Goal: Find specific page/section: Find specific page/section

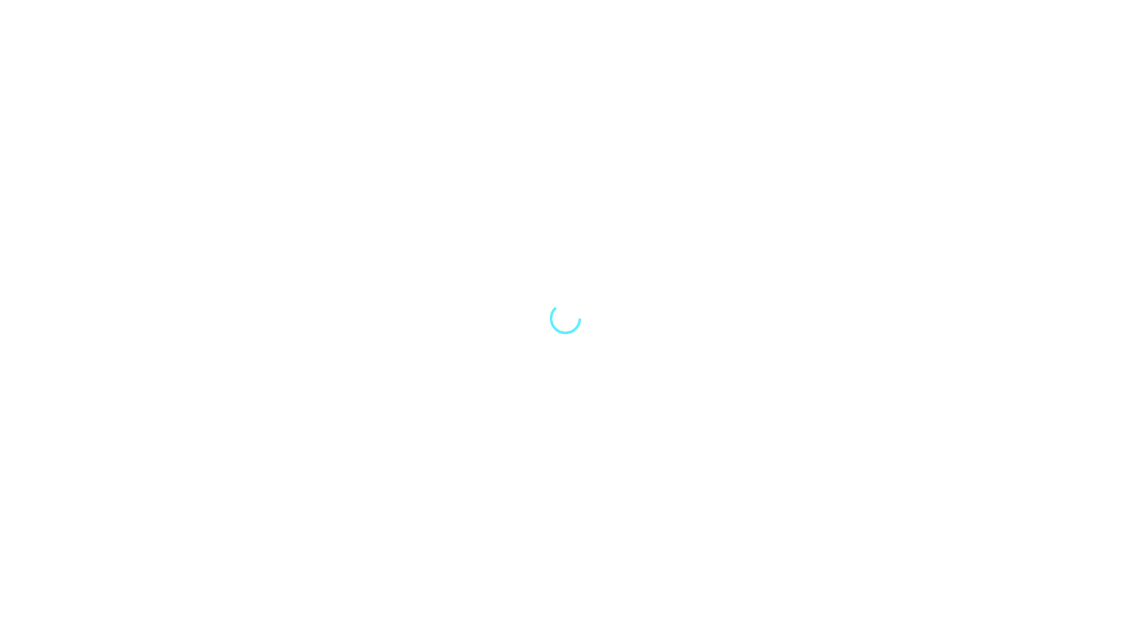
select select "Song"
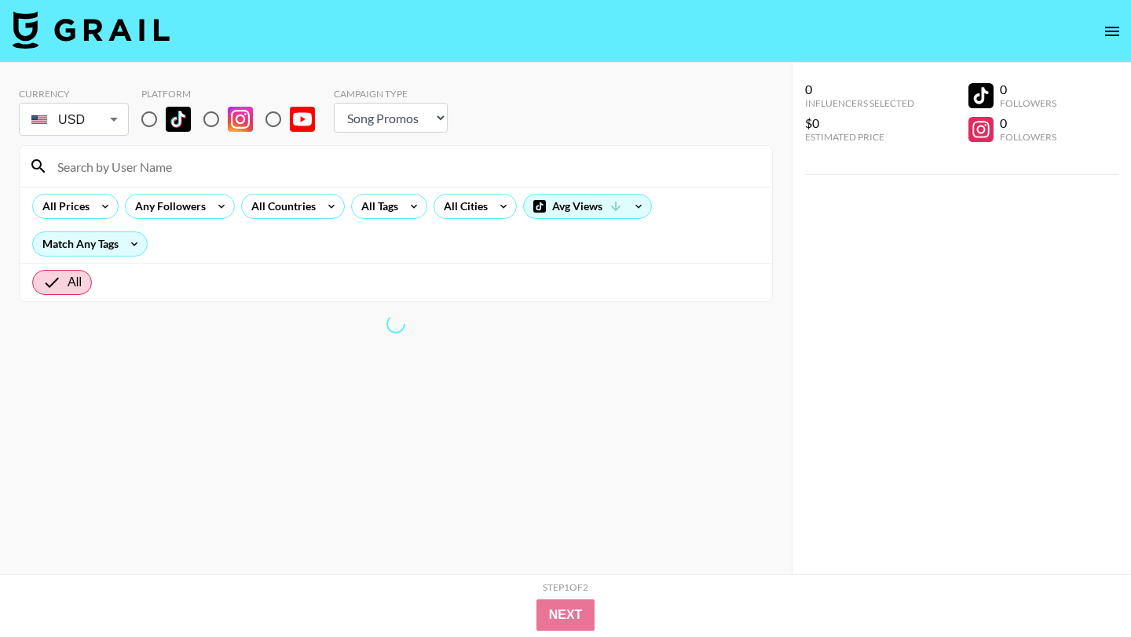
click at [209, 115] on input "radio" at bounding box center [211, 119] width 33 height 33
radio input "true"
click at [153, 166] on input at bounding box center [405, 166] width 714 height 25
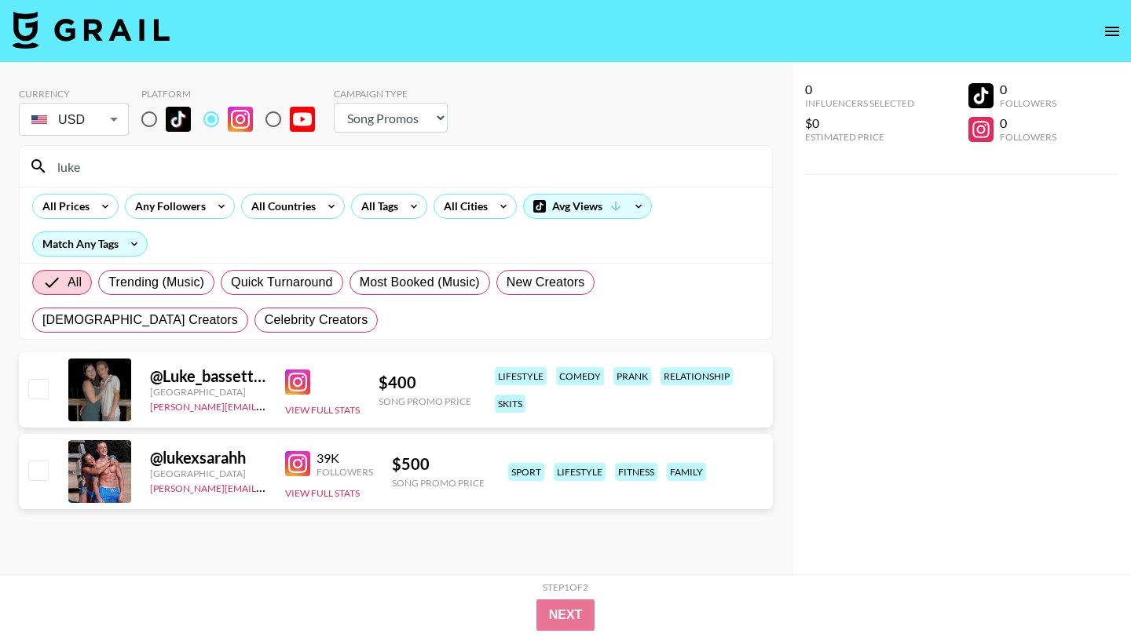
type input "luke"
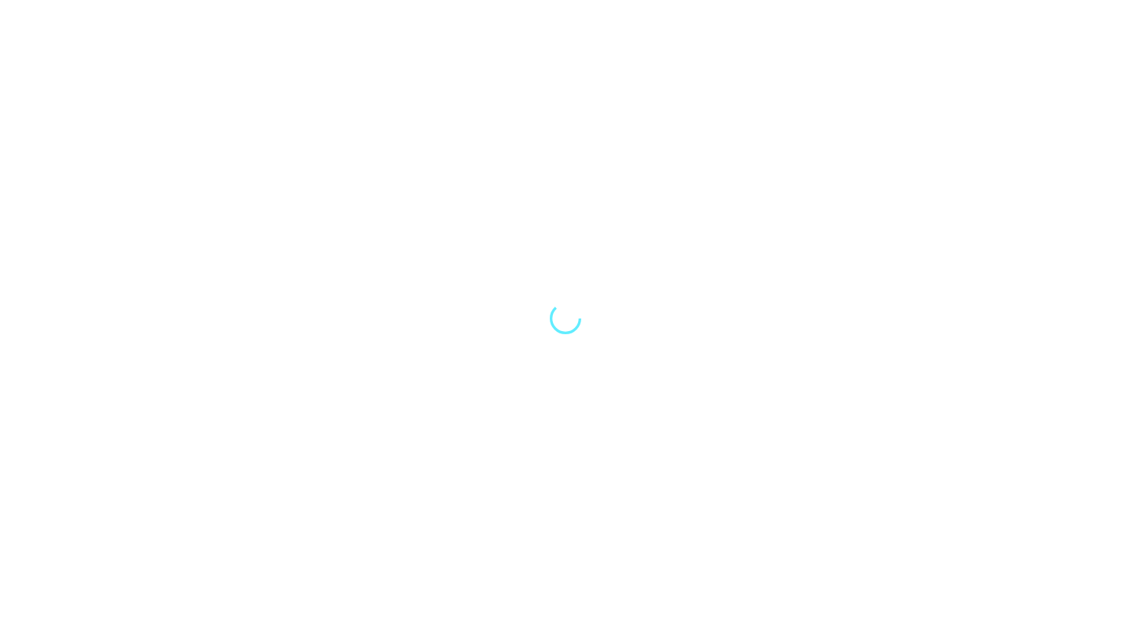
select select "Song"
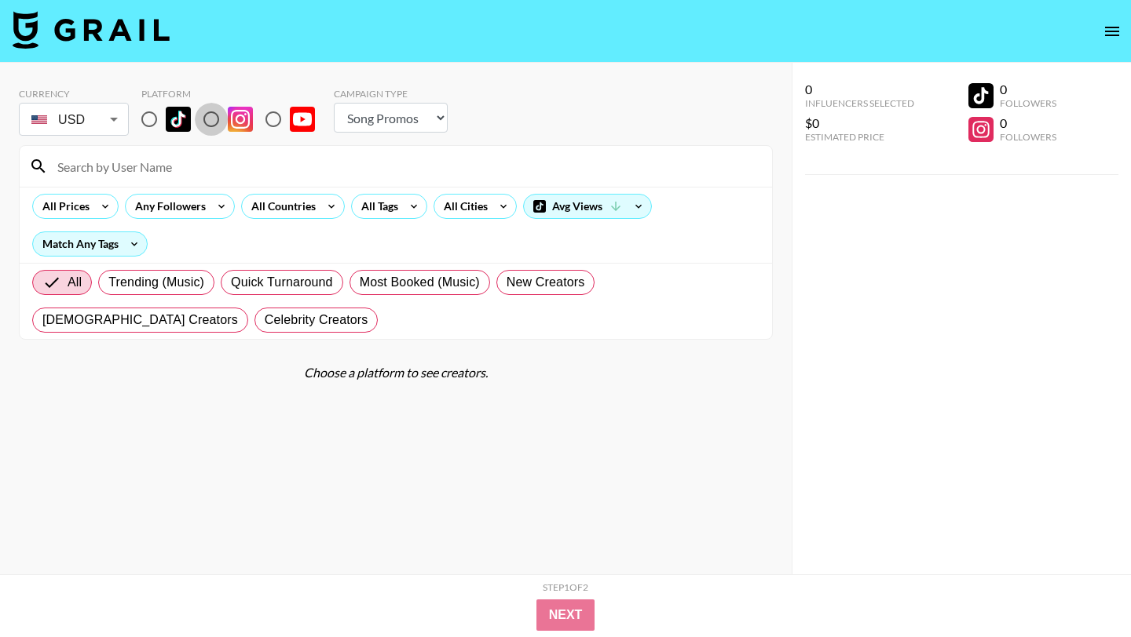
click at [214, 116] on input "radio" at bounding box center [211, 119] width 33 height 33
radio input "true"
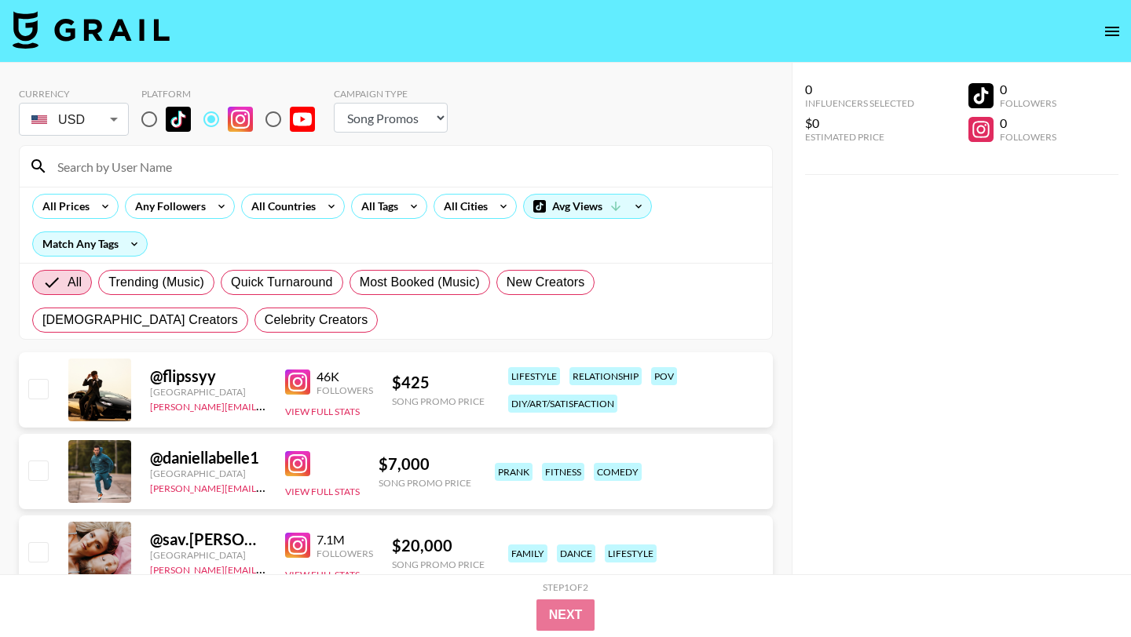
click at [212, 170] on input at bounding box center [405, 166] width 714 height 25
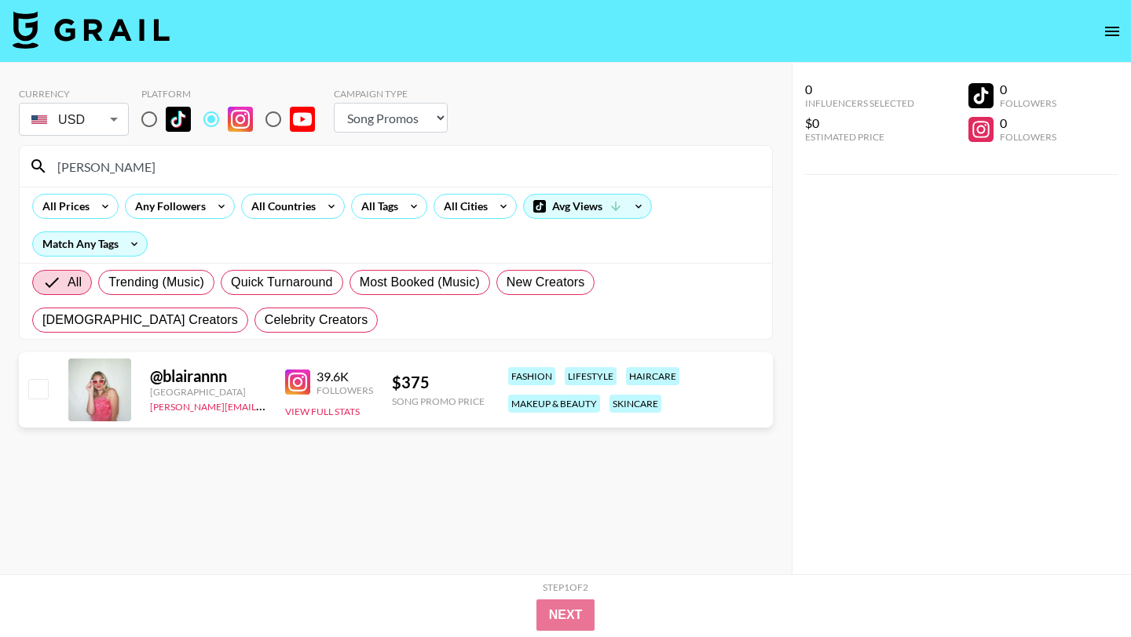
type input "blair"
